Goal: Information Seeking & Learning: Learn about a topic

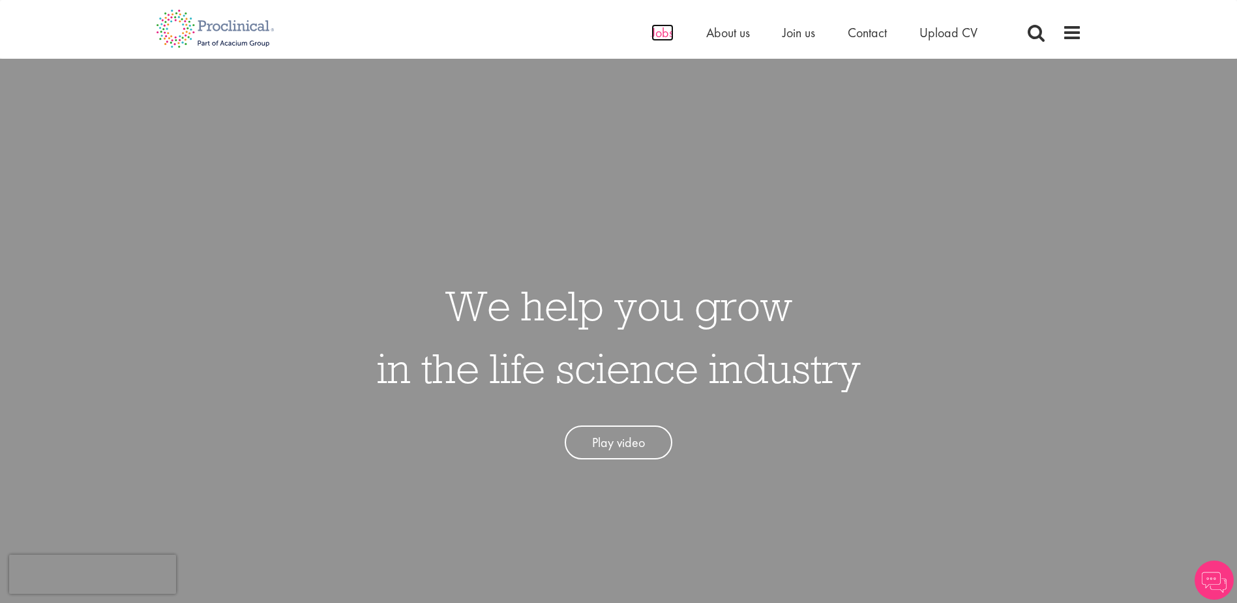
click at [663, 37] on span "Jobs" at bounding box center [663, 32] width 22 height 17
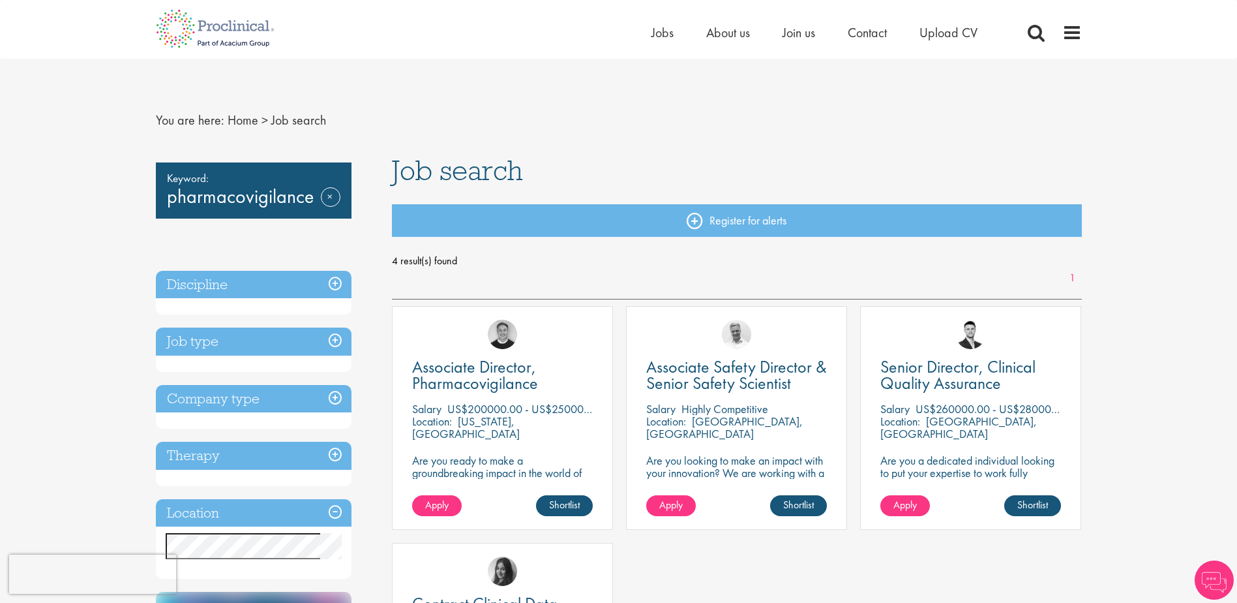
scroll to position [305, 0]
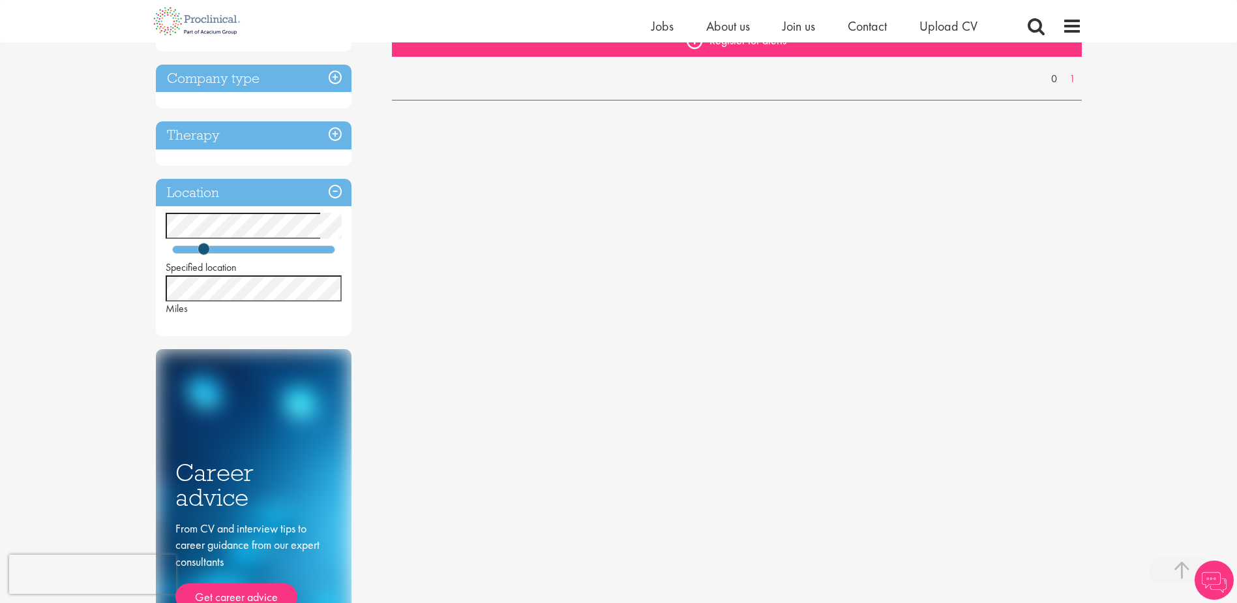
scroll to position [305, 0]
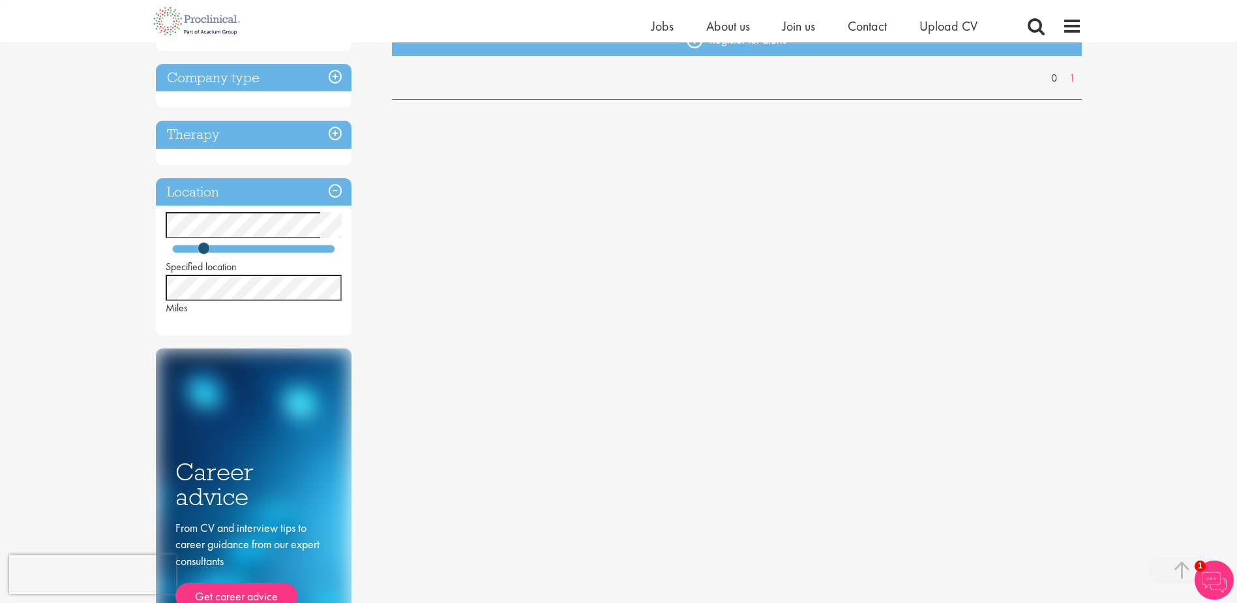
drag, startPoint x: 207, startPoint y: 255, endPoint x: 239, endPoint y: 256, distance: 32.0
click at [239, 256] on div "Specified location Miles" at bounding box center [254, 263] width 196 height 103
drag, startPoint x: 239, startPoint y: 256, endPoint x: 267, endPoint y: 249, distance: 29.6
click at [267, 249] on span at bounding box center [267, 248] width 12 height 12
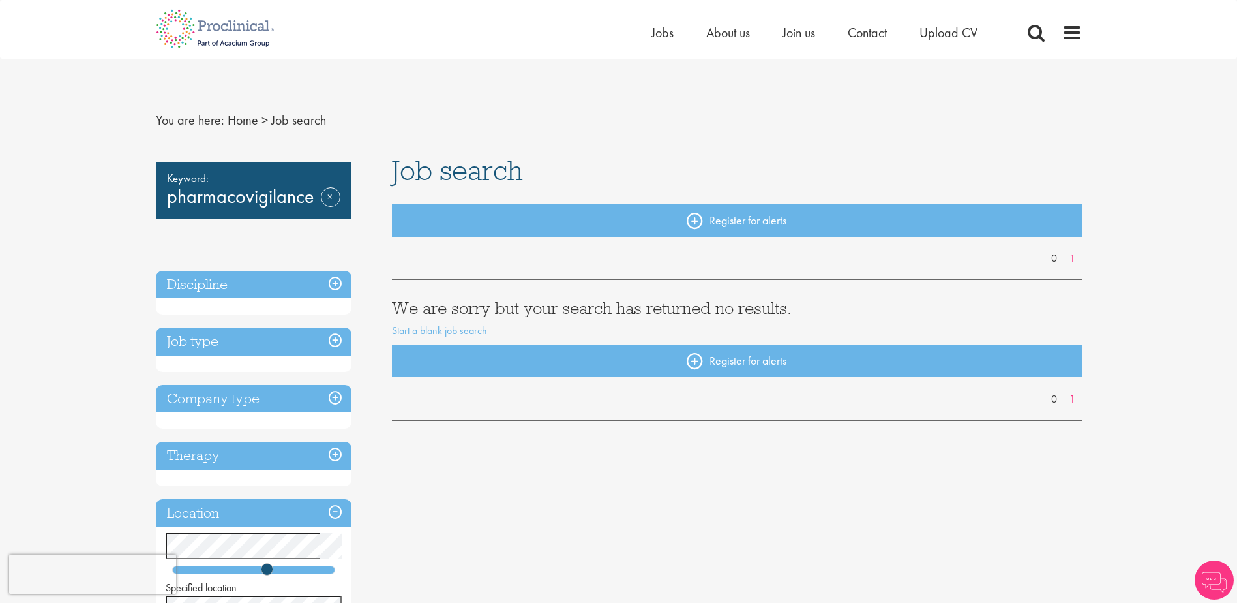
scroll to position [305, 0]
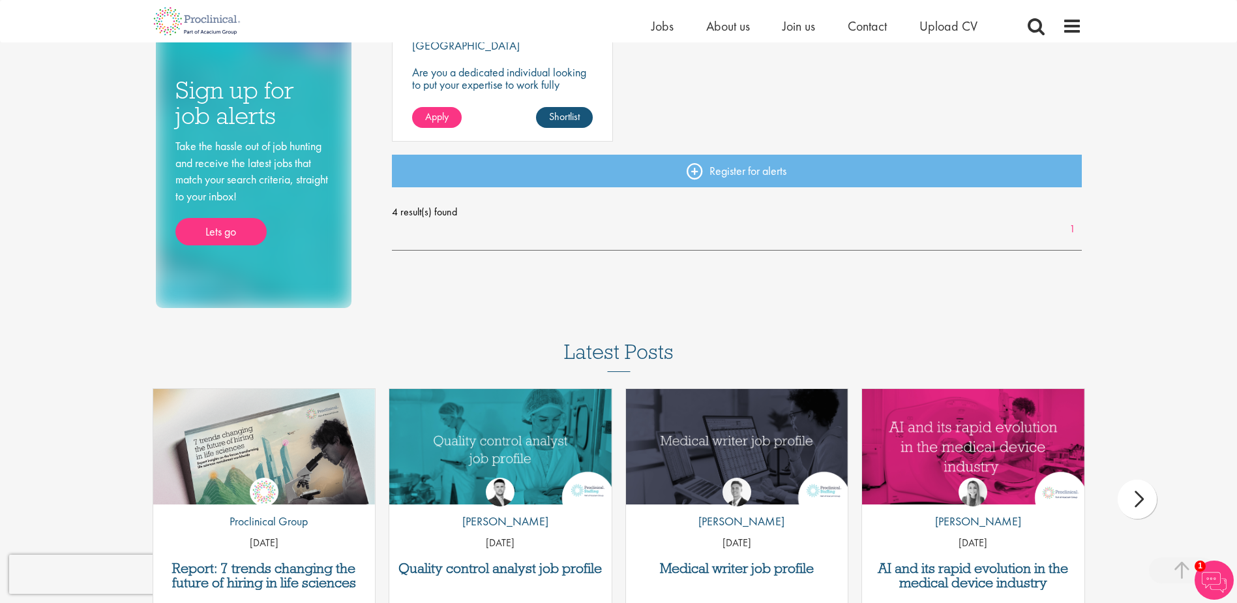
scroll to position [858, 0]
